Goal: Answer question/provide support

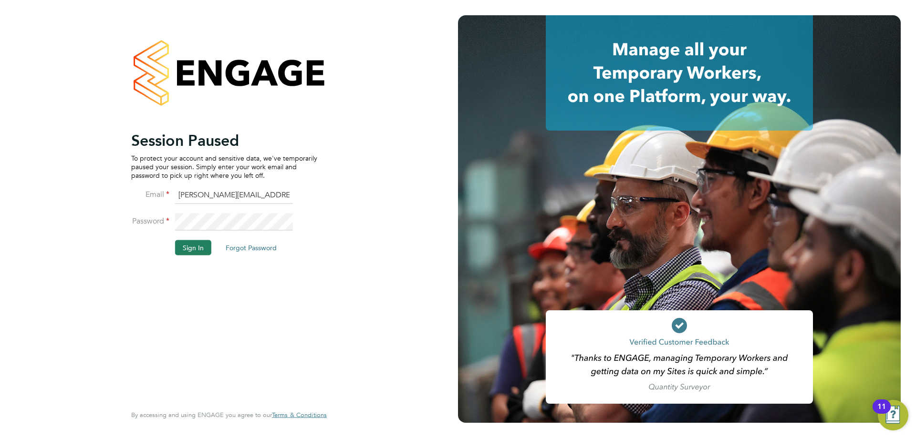
drag, startPoint x: 200, startPoint y: 246, endPoint x: 205, endPoint y: 251, distance: 6.4
click at [200, 246] on button "Sign In" at bounding box center [193, 247] width 36 height 15
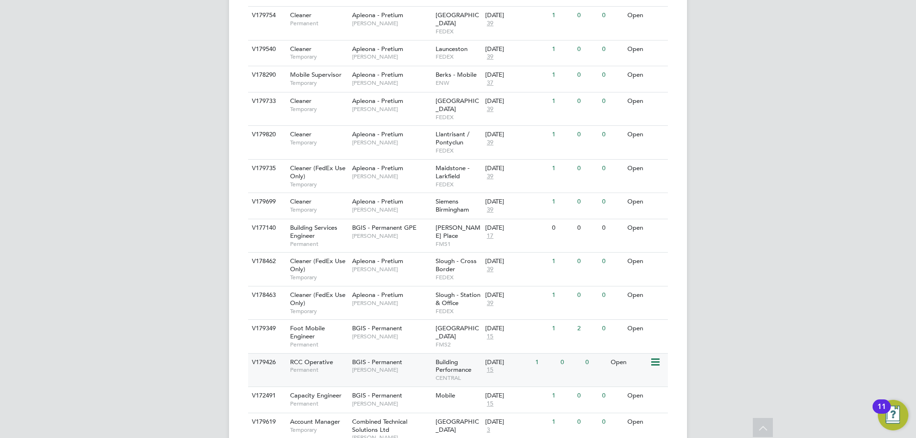
scroll to position [429, 0]
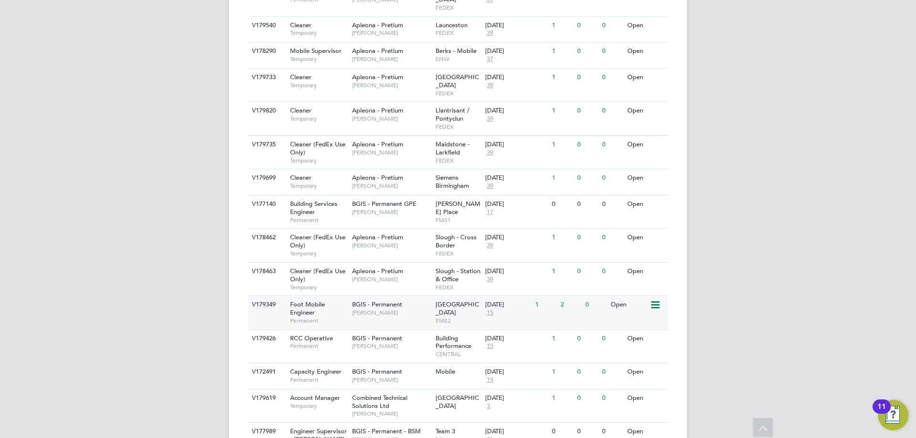
click at [338, 317] on span "Permanent" at bounding box center [318, 321] width 57 height 8
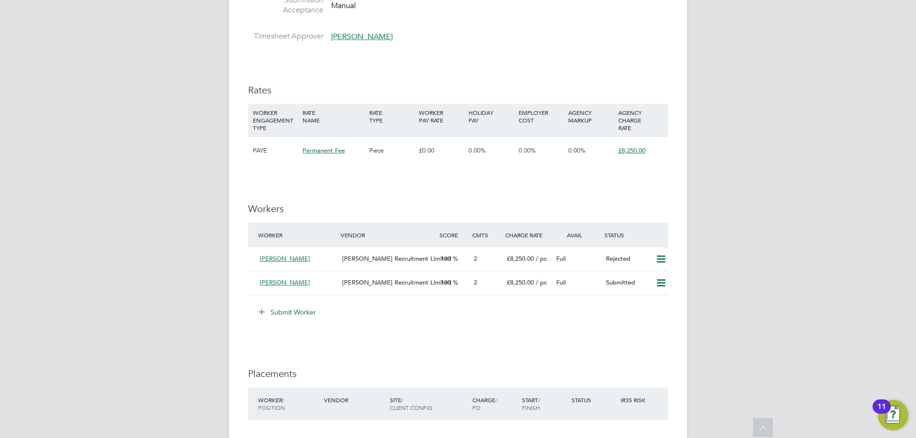
scroll to position [1144, 0]
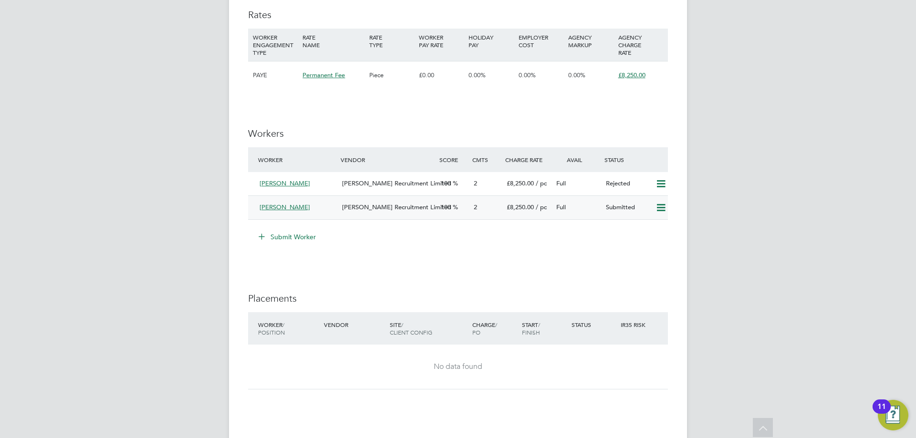
click at [308, 211] on div "[PERSON_NAME]" at bounding box center [297, 208] width 82 height 16
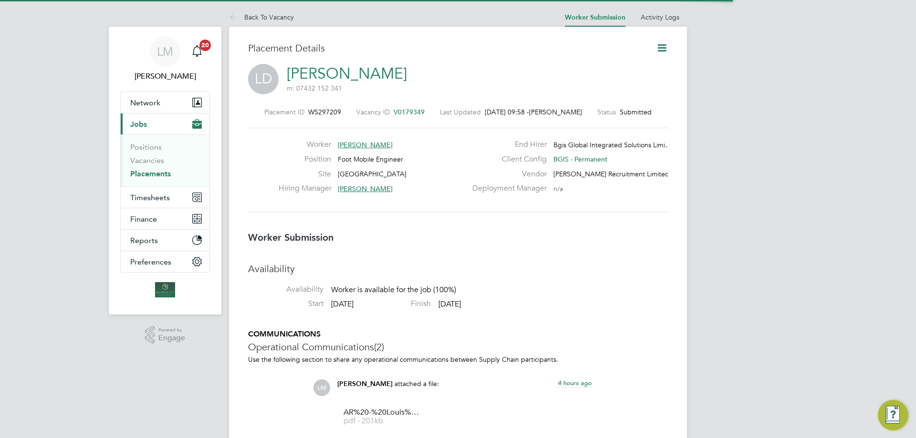
scroll to position [5, 5]
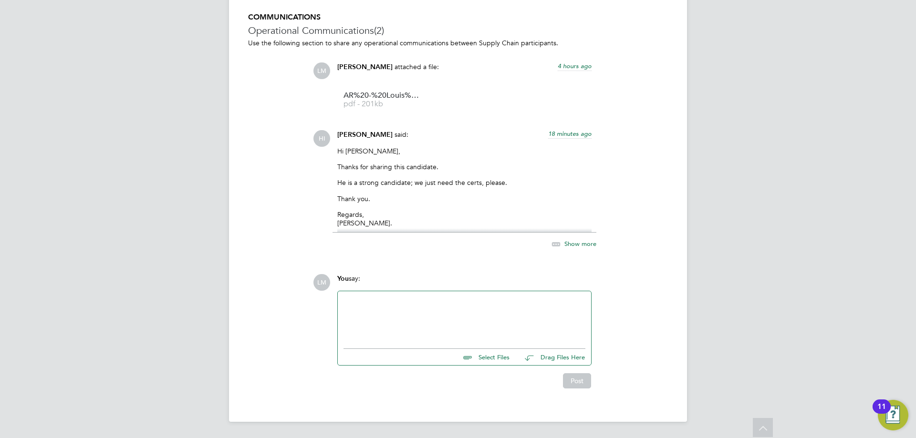
click at [502, 356] on input "file" at bounding box center [513, 355] width 143 height 13
type input "C:\fakepath\[PERSON_NAME] - Tech Test.jpg"
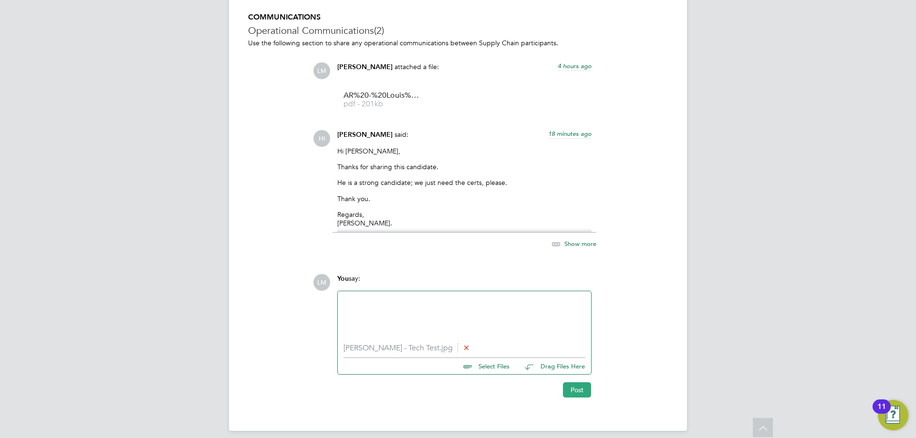
click at [570, 393] on button "Post" at bounding box center [577, 389] width 28 height 15
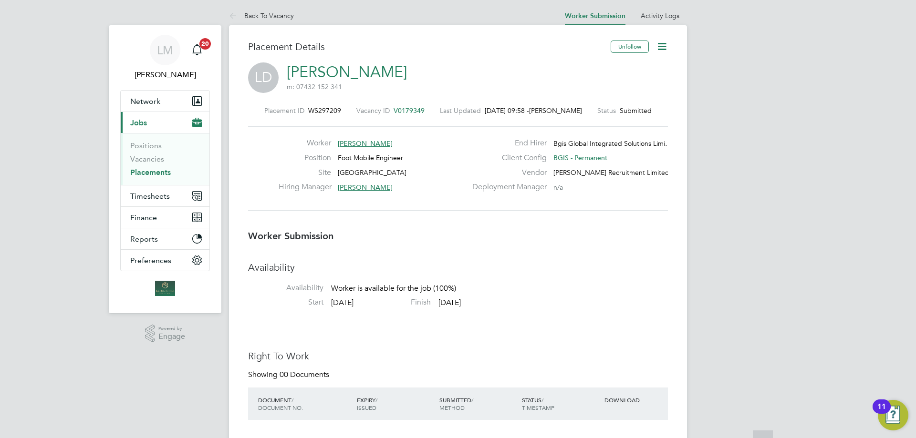
scroll to position [0, 0]
